Goal: Register for event/course

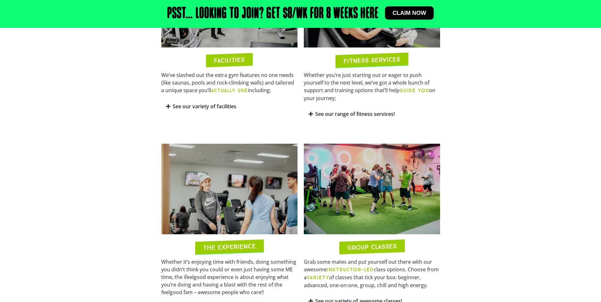
scroll to position [549, 0]
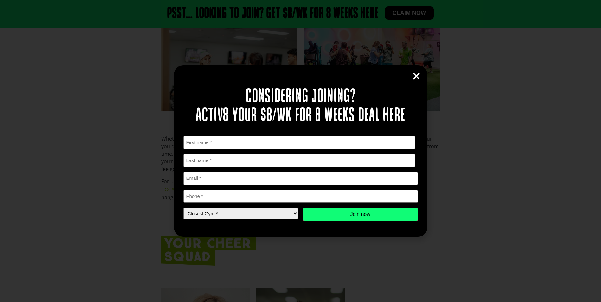
click at [418, 78] on icon "Close" at bounding box center [417, 77] width 10 height 10
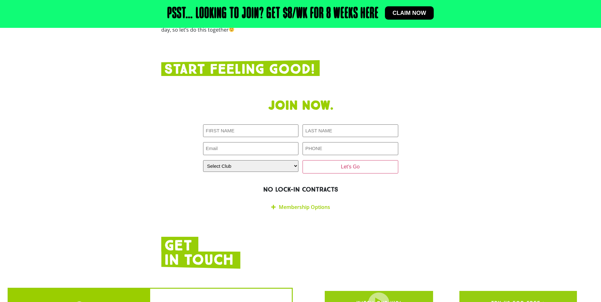
scroll to position [0, 0]
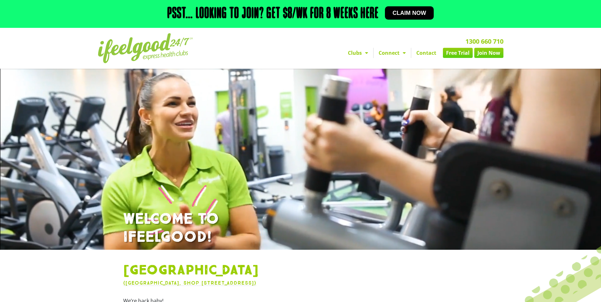
drag, startPoint x: 301, startPoint y: 178, endPoint x: 258, endPoint y: 10, distance: 173.0
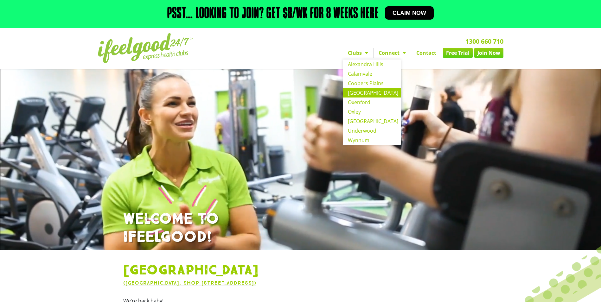
click at [403, 16] on link "Claim now" at bounding box center [409, 12] width 49 height 13
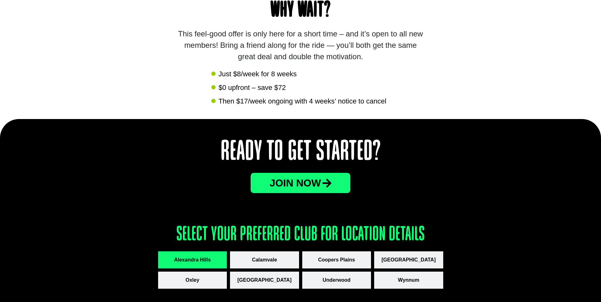
scroll to position [676, 0]
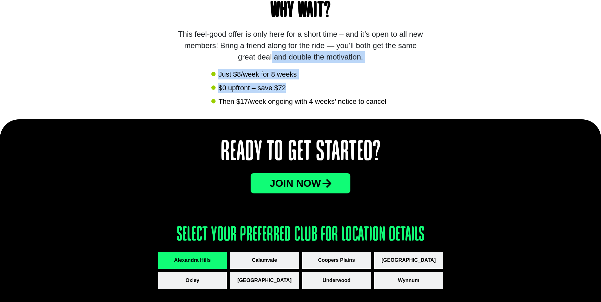
drag, startPoint x: 196, startPoint y: 76, endPoint x: 315, endPoint y: 83, distance: 119.3
click at [315, 83] on div "Why wait? This feel-good offer is only here for a short time – and it’s open to…" at bounding box center [300, 47] width 338 height 145
click at [315, 83] on li "$0 upfront – save $72" at bounding box center [300, 89] width 178 height 12
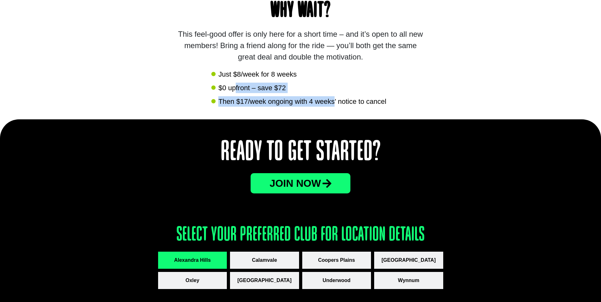
drag, startPoint x: 240, startPoint y: 86, endPoint x: 333, endPoint y: 96, distance: 93.7
click at [333, 96] on ul "Just $8/week for 8 weeks $0 upfront – save $72 Then $17/week ongoing with 4 wee…" at bounding box center [300, 88] width 178 height 38
drag, startPoint x: 333, startPoint y: 96, endPoint x: 278, endPoint y: 107, distance: 56.8
click at [280, 109] on div "Why wait? This feel-good offer is only here for a short time – and it’s open to…" at bounding box center [300, 47] width 338 height 145
click at [243, 102] on span "Then $17/week ongoing with 4 weeks’ notice to cancel" at bounding box center [302, 101] width 170 height 10
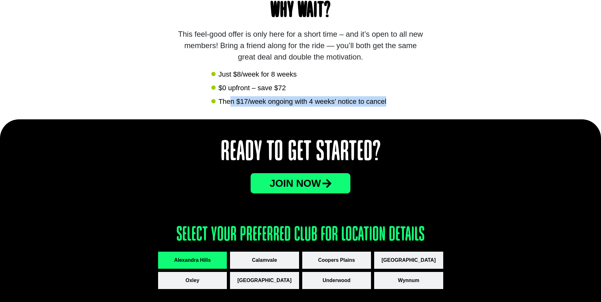
drag, startPoint x: 290, startPoint y: 102, endPoint x: 393, endPoint y: 104, distance: 102.7
click at [393, 104] on div "Why wait? This feel-good offer is only here for a short time – and it’s open to…" at bounding box center [300, 47] width 338 height 145
drag, startPoint x: 393, startPoint y: 104, endPoint x: 384, endPoint y: 116, distance: 14.5
click at [385, 116] on div "Why wait? This feel-good offer is only here for a short time – and it’s open to…" at bounding box center [300, 47] width 338 height 145
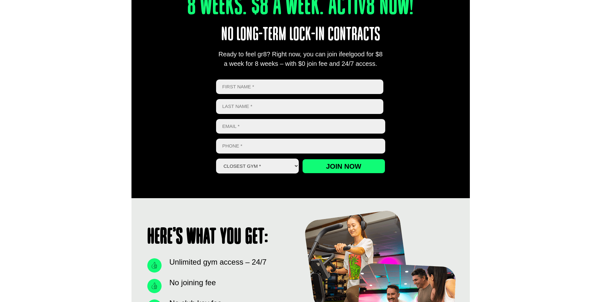
scroll to position [211, 0]
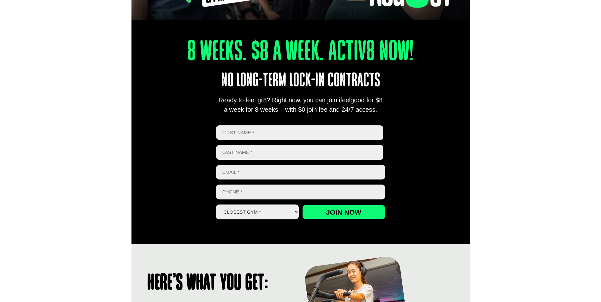
click at [504, 135] on div "8 Weeks. $8 A Week. Activ8 Now! No long-term lock-in contracts Ready to feel gr…" at bounding box center [300, 122] width 601 height 244
drag, startPoint x: 275, startPoint y: 138, endPoint x: 366, endPoint y: 136, distance: 91.3
click at [340, 137] on input "First" at bounding box center [300, 132] width 168 height 15
type input "[PERSON_NAME]"
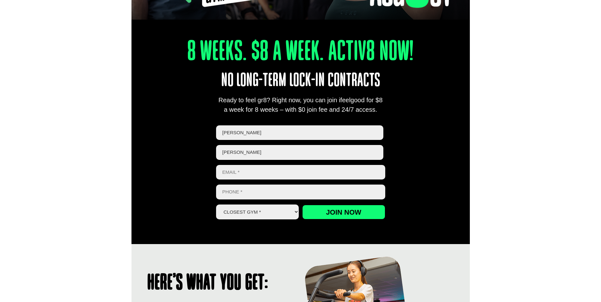
type input "[PERSON_NAME][EMAIL_ADDRESS][DOMAIN_NAME]"
type input "0404358063"
drag, startPoint x: 260, startPoint y: 206, endPoint x: 264, endPoint y: 219, distance: 13.5
click at [260, 206] on select "Closest Gym * [GEOGRAPHIC_DATA] [GEOGRAPHIC_DATA] [GEOGRAPHIC_DATA] [GEOGRAPHIC…" at bounding box center [257, 212] width 83 height 15
select select "[GEOGRAPHIC_DATA]"
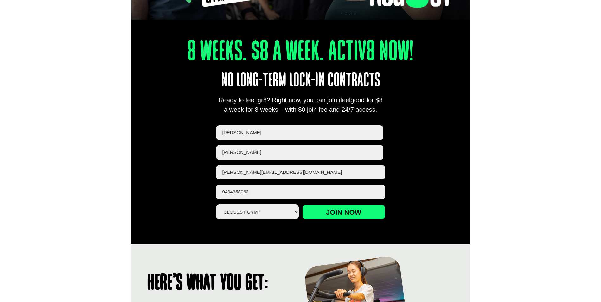
click at [216, 205] on select "Closest Gym * [GEOGRAPHIC_DATA] [GEOGRAPHIC_DATA] [GEOGRAPHIC_DATA] [GEOGRAPHIC…" at bounding box center [257, 212] width 83 height 15
click at [91, 115] on div "8 Weeks. $8 A Week. Activ8 Now! No long-term lock-in contracts Ready to feel gr…" at bounding box center [300, 122] width 601 height 244
click at [546, 107] on div "8 Weeks. $8 A Week. Activ8 Now! No long-term lock-in contracts Ready to feel gr…" at bounding box center [300, 122] width 601 height 244
click at [98, 133] on div "8 Weeks. $8 A Week. Activ8 Now! No long-term lock-in contracts Ready to feel gr…" at bounding box center [300, 122] width 601 height 244
